Goal: Transaction & Acquisition: Subscribe to service/newsletter

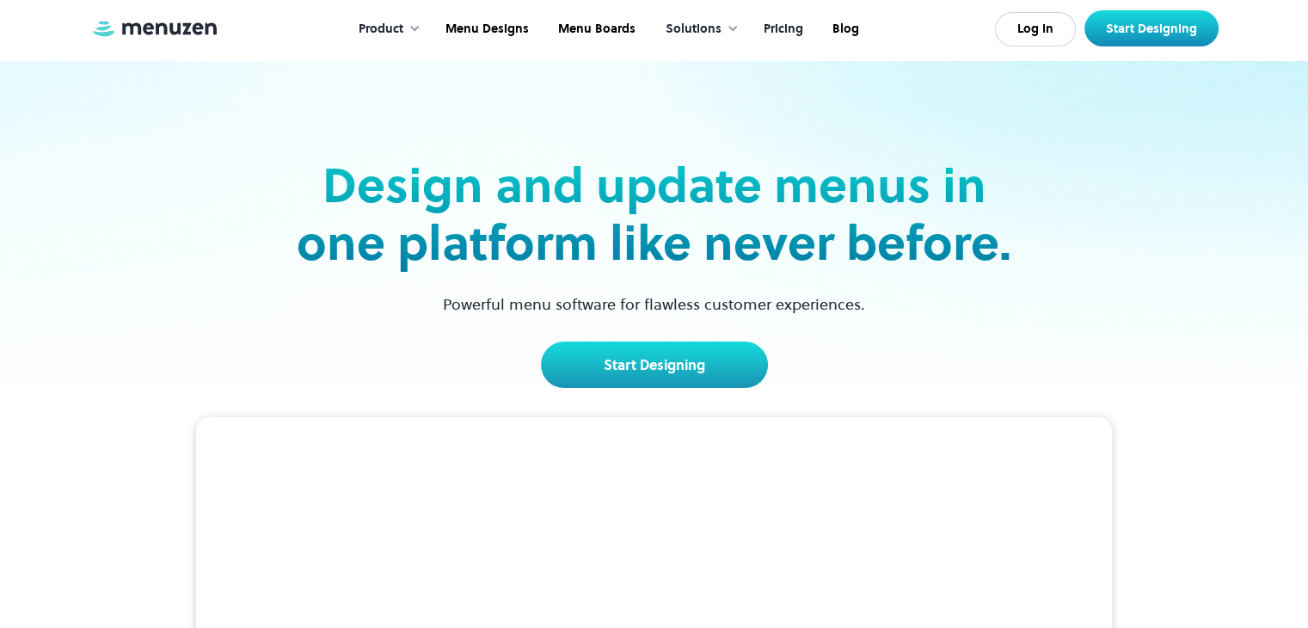
click at [784, 32] on link "Pricing" at bounding box center [781, 29] width 69 height 53
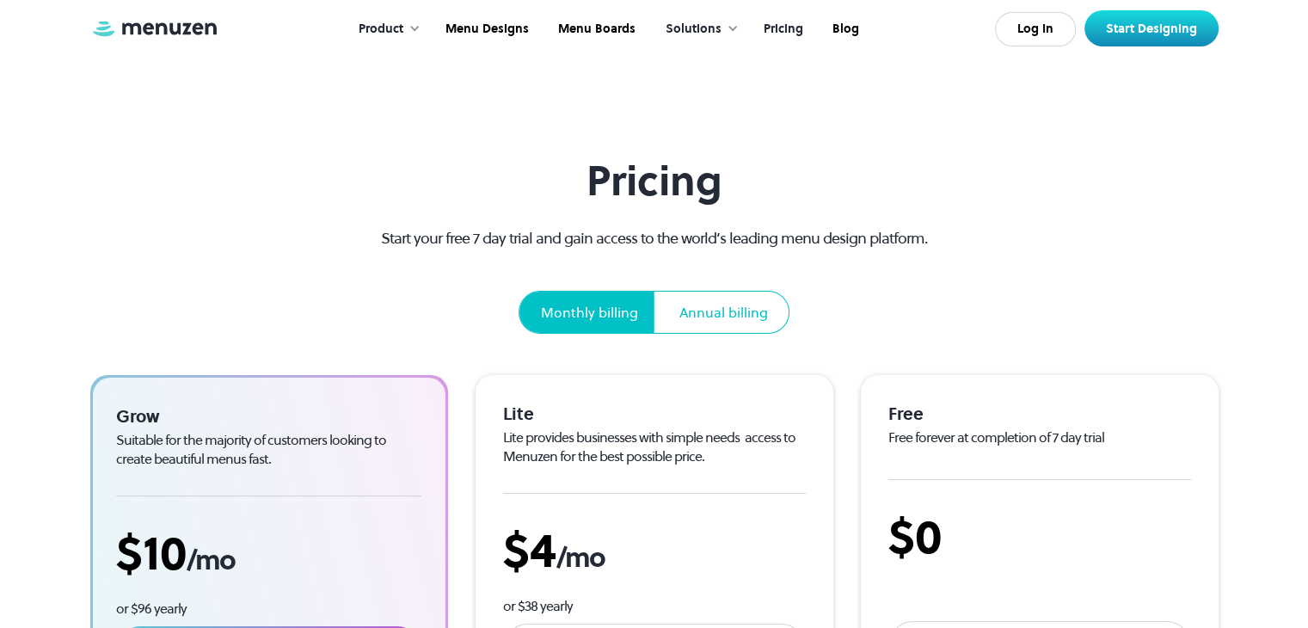
click at [730, 310] on div "Annual billing" at bounding box center [723, 312] width 89 height 21
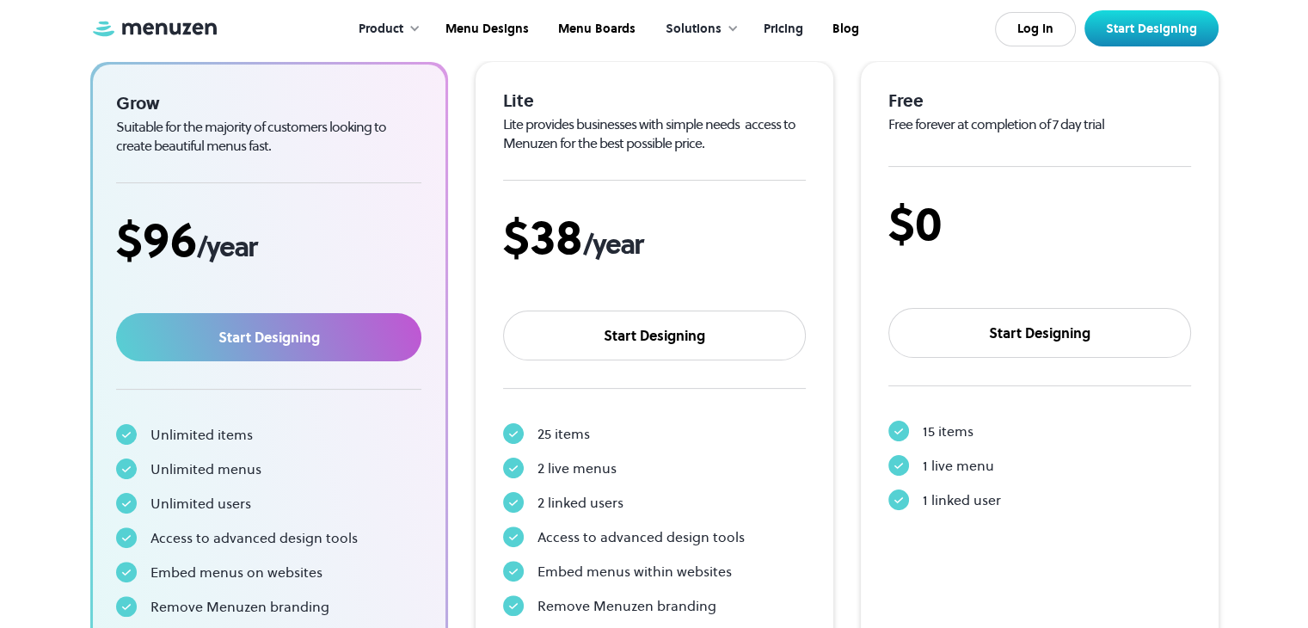
scroll to position [344, 0]
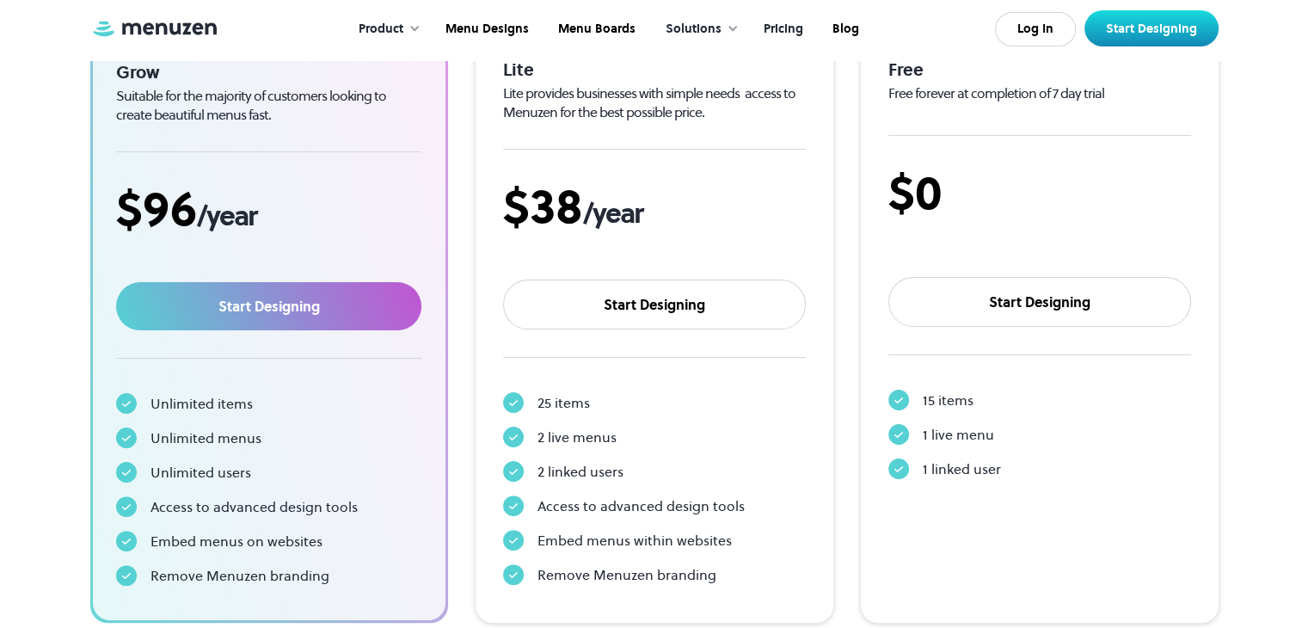
click at [1255, 274] on section "Pricing Start your free 7 day trial and gain access to the world’s leading menu…" at bounding box center [654, 165] width 1308 height 1018
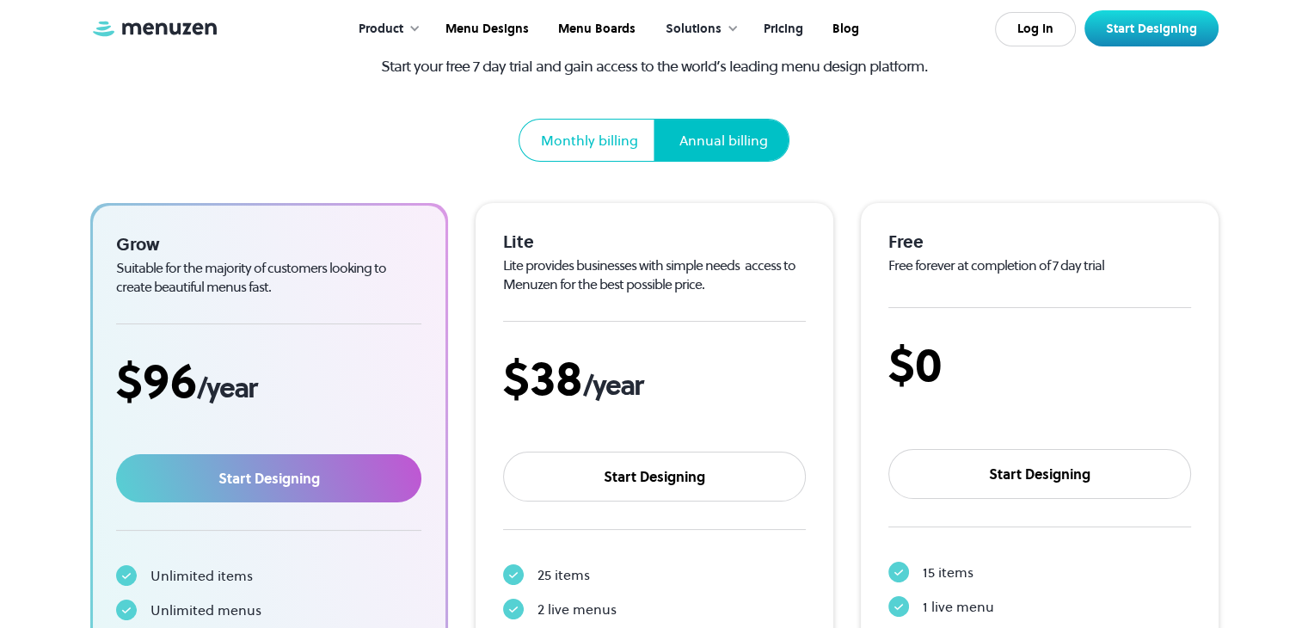
scroll to position [0, 0]
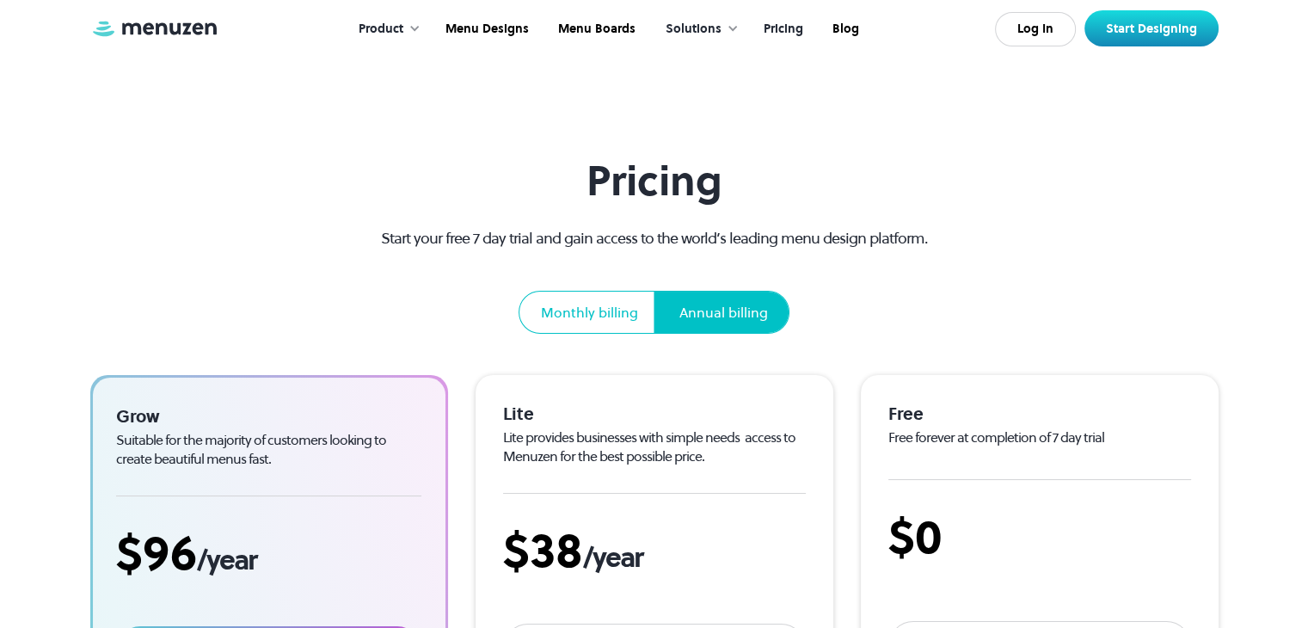
click at [1293, 199] on section "Pricing Start your free 7 day trial and gain access to the world’s leading menu…" at bounding box center [654, 509] width 1308 height 1018
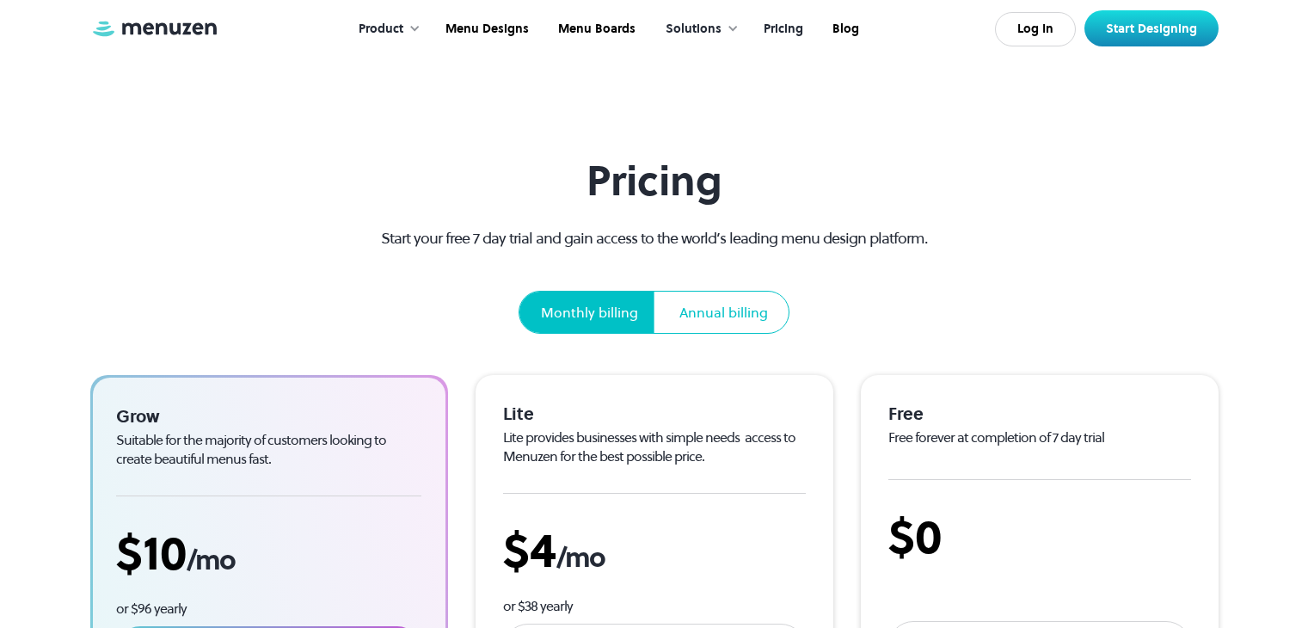
click at [702, 302] on div "Annual billing" at bounding box center [723, 312] width 89 height 21
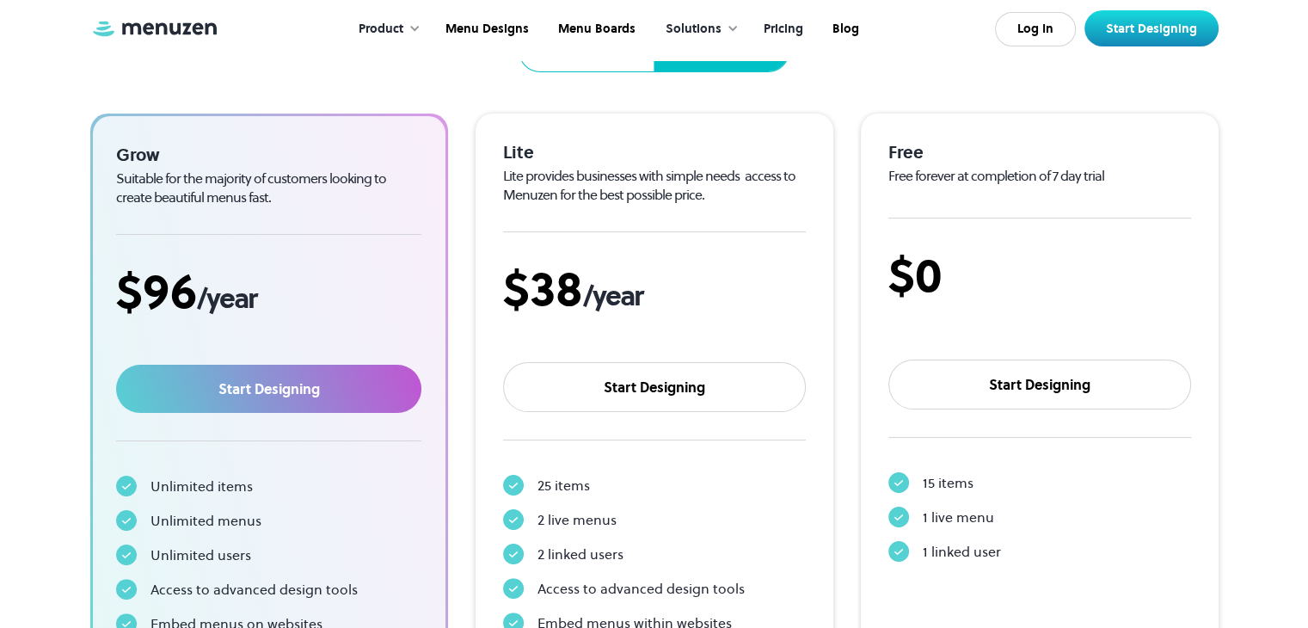
scroll to position [430, 0]
